Goal: Find specific page/section: Find specific page/section

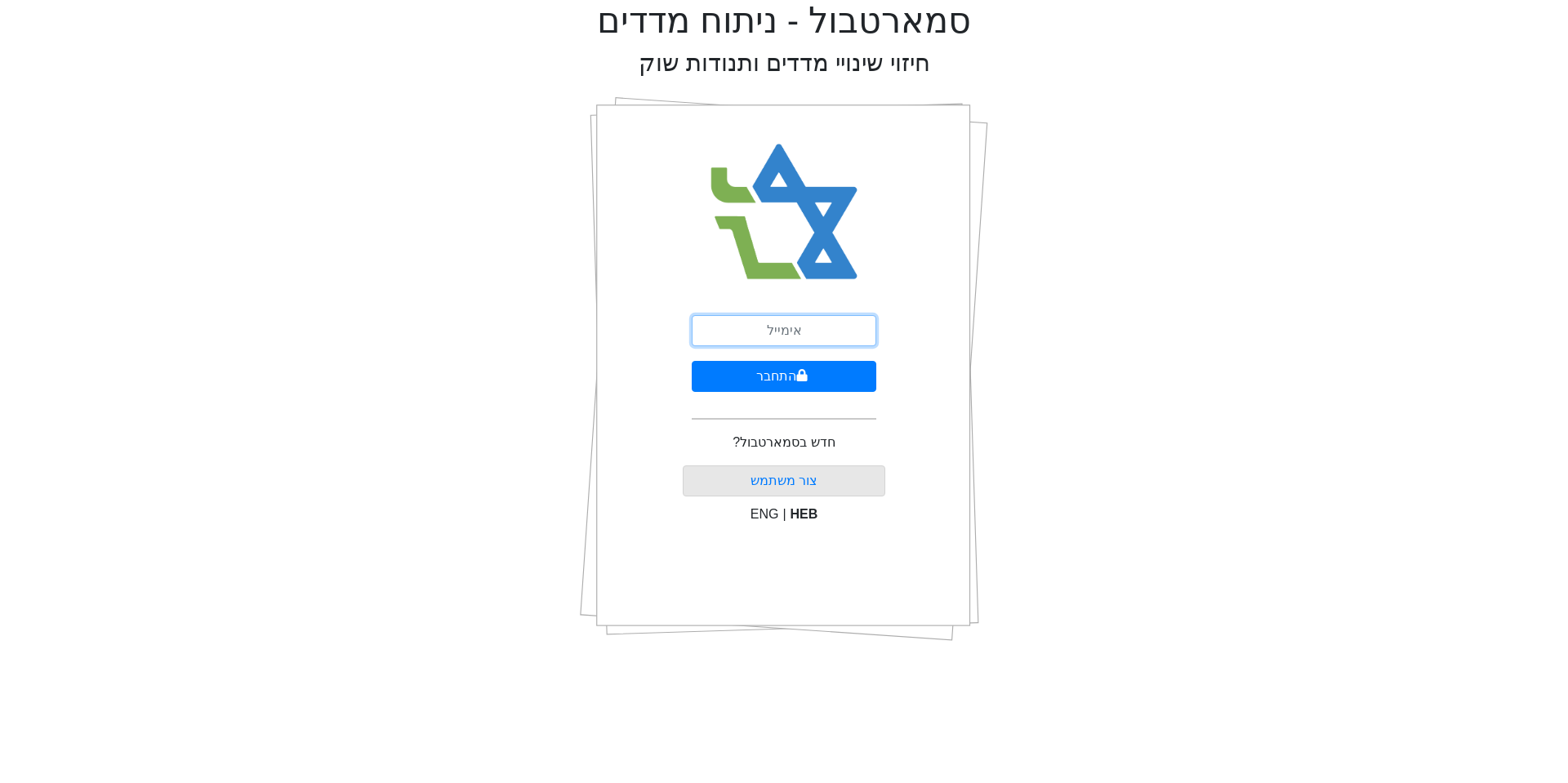
click at [805, 318] on input "email" at bounding box center [784, 331] width 184 height 31
type input "[EMAIL_ADDRESS][DOMAIN_NAME]"
click at [750, 379] on button "התחבר" at bounding box center [784, 377] width 184 height 31
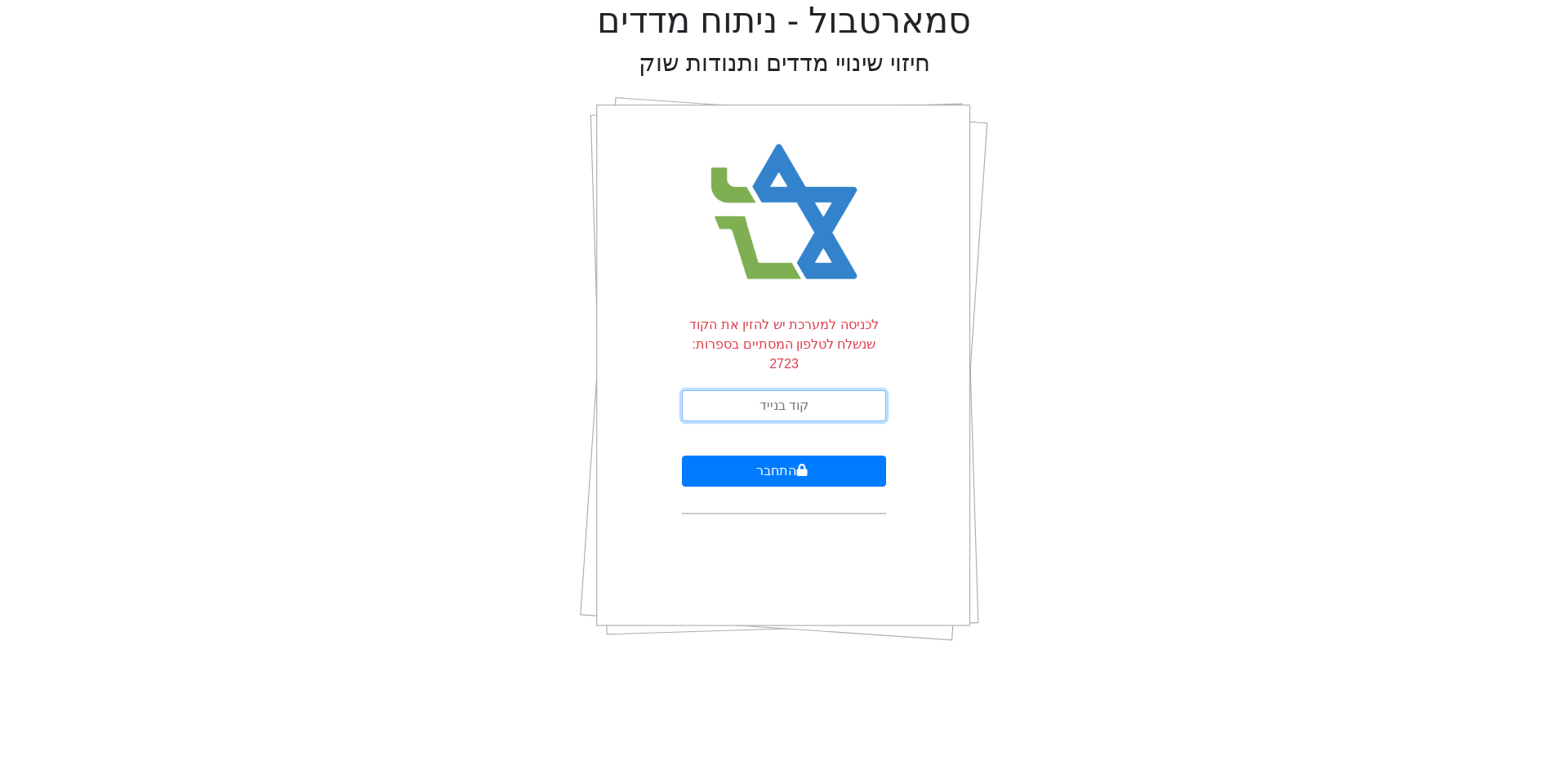
click at [712, 390] on input "text" at bounding box center [784, 405] width 204 height 31
type input "284613"
click at [775, 456] on button "התחבר" at bounding box center [784, 471] width 204 height 31
